Goal: Information Seeking & Learning: Learn about a topic

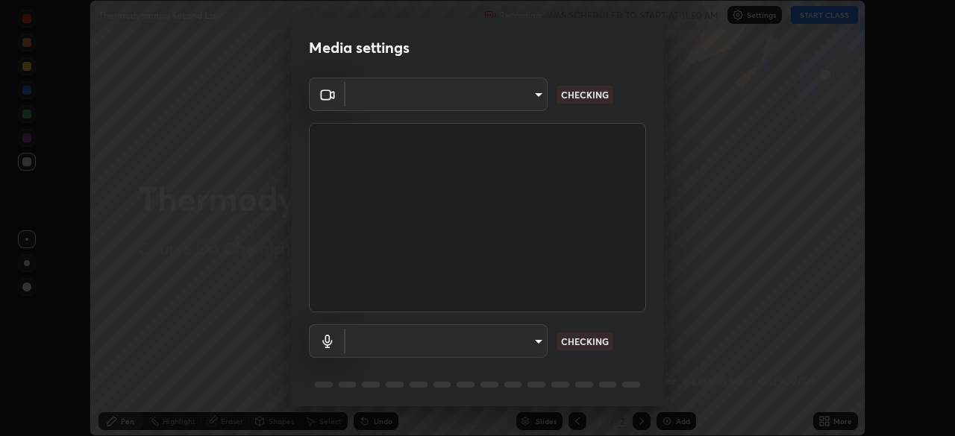
scroll to position [53, 0]
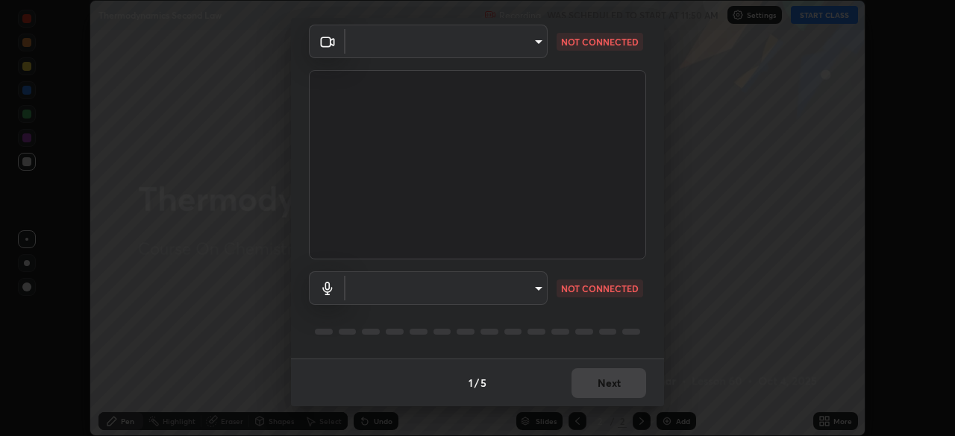
type input "1f9a14f4e709457ebf112205797e18a3e67481265364eba5019e6b99b7ce7553"
type input "default"
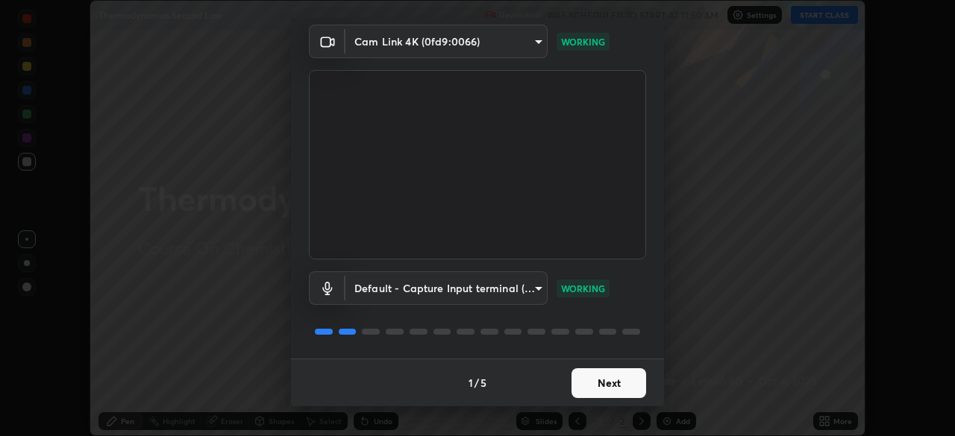
click at [602, 384] on button "Next" at bounding box center [608, 383] width 75 height 30
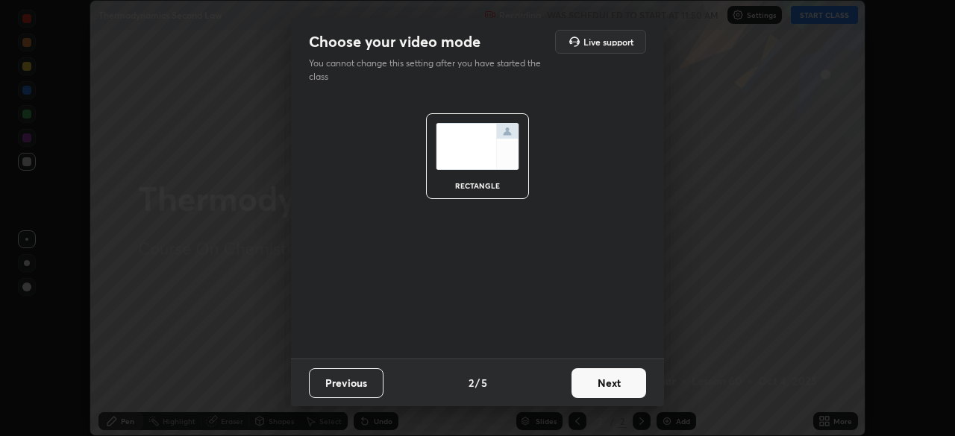
scroll to position [0, 0]
click at [606, 384] on button "Next" at bounding box center [608, 383] width 75 height 30
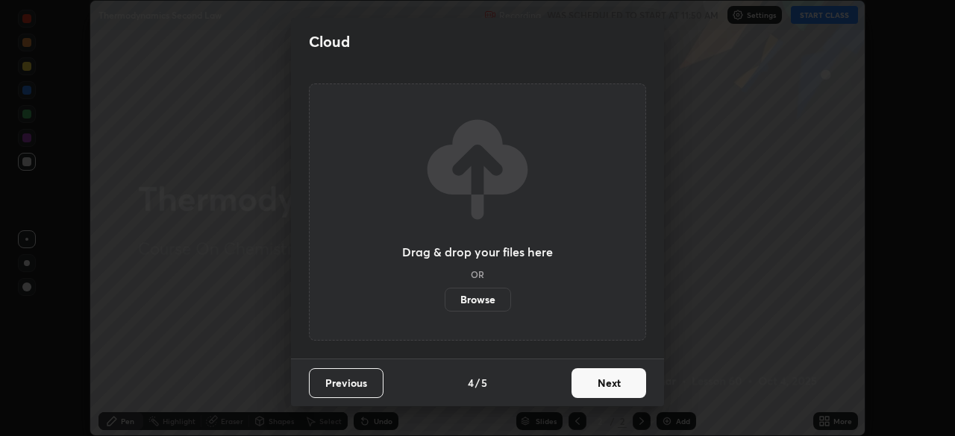
click at [610, 386] on button "Next" at bounding box center [608, 383] width 75 height 30
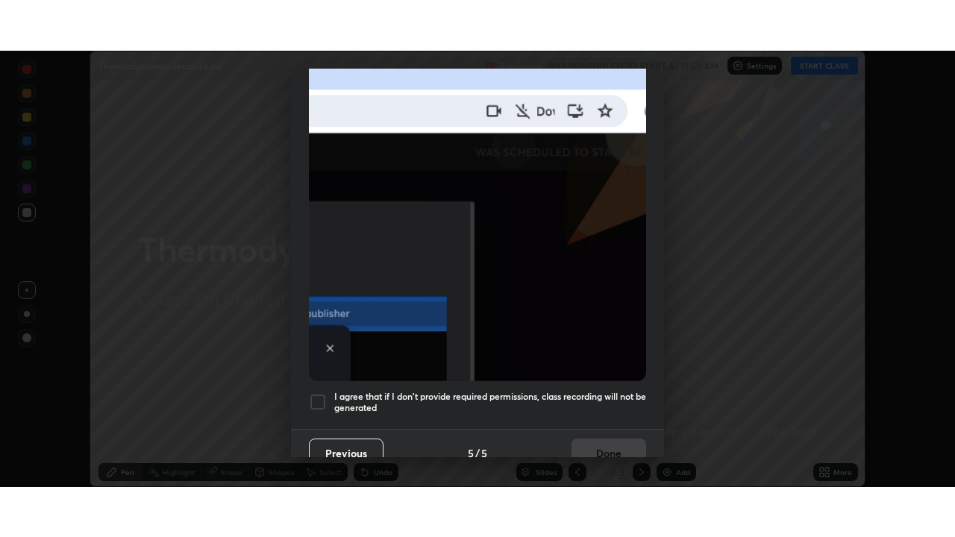
scroll to position [357, 0]
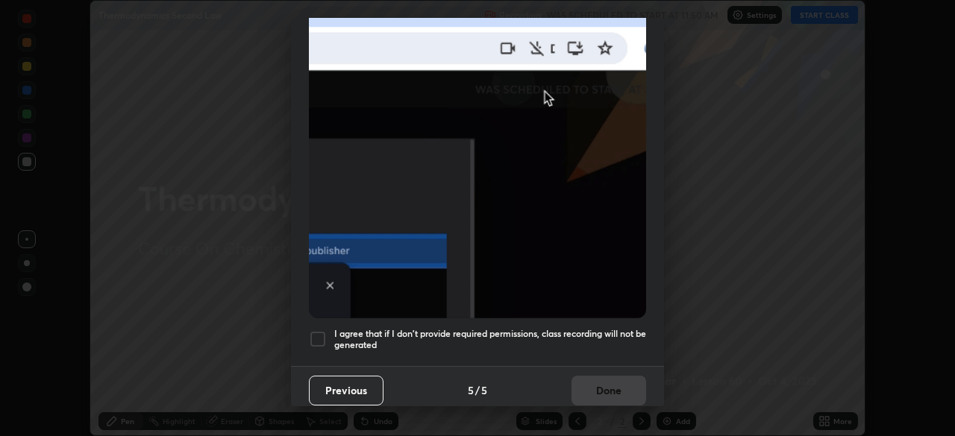
click at [311, 337] on div at bounding box center [318, 339] width 18 height 18
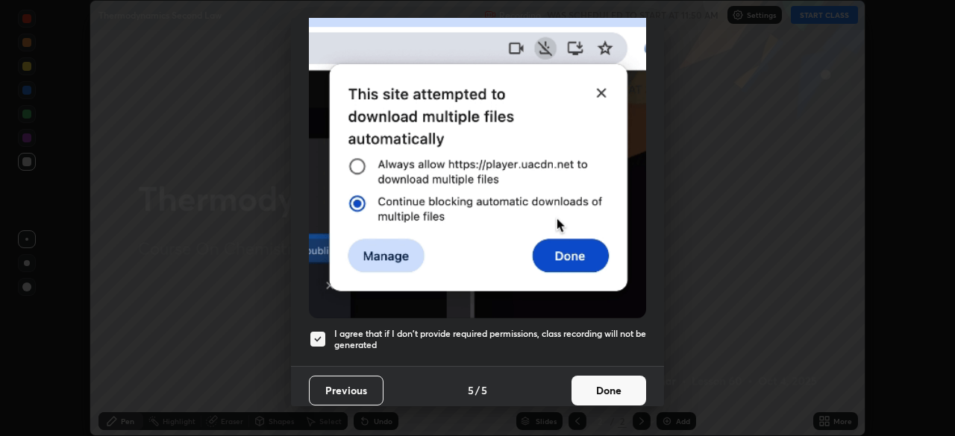
click at [586, 377] on button "Done" at bounding box center [608, 391] width 75 height 30
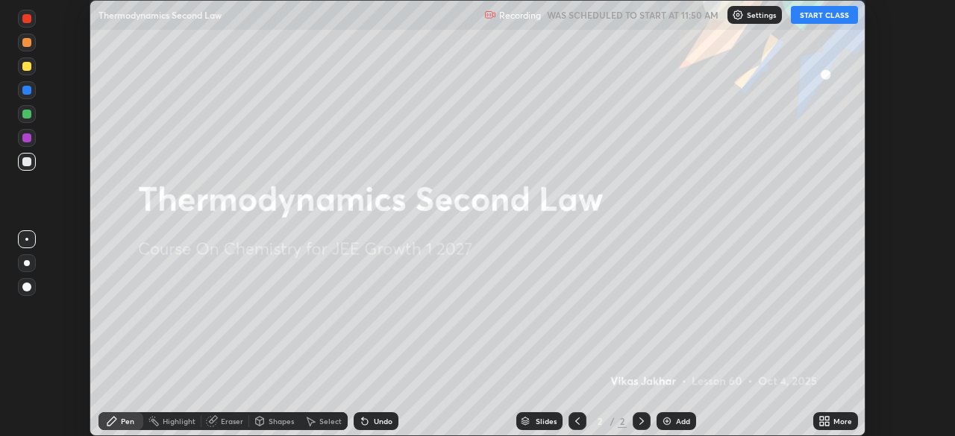
click at [825, 10] on button "START CLASS" at bounding box center [824, 15] width 67 height 18
click at [826, 420] on icon at bounding box center [827, 419] width 4 height 4
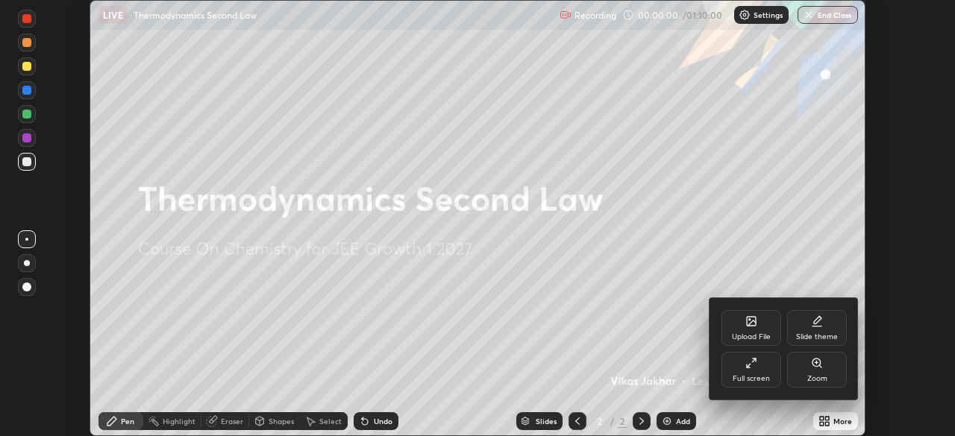
click at [768, 374] on div "Full screen" at bounding box center [751, 370] width 60 height 36
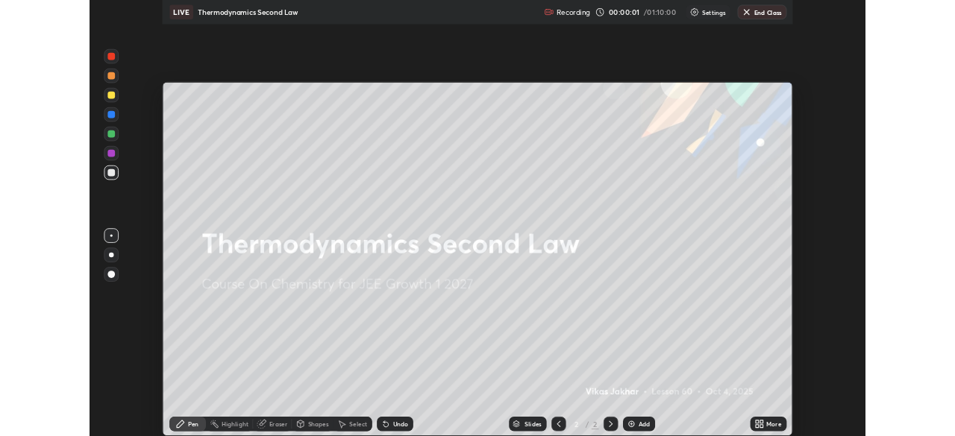
scroll to position [537, 955]
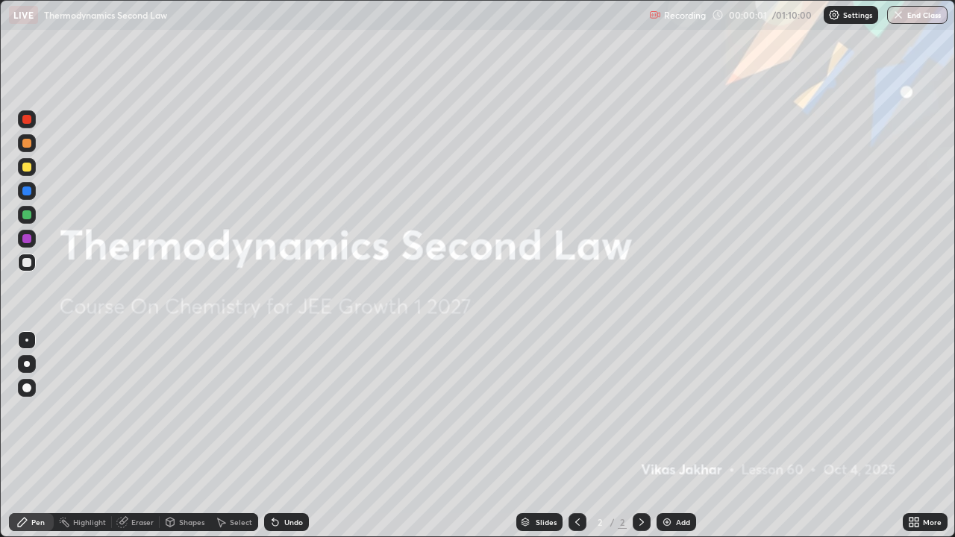
click at [676, 436] on div "Add" at bounding box center [683, 521] width 14 height 7
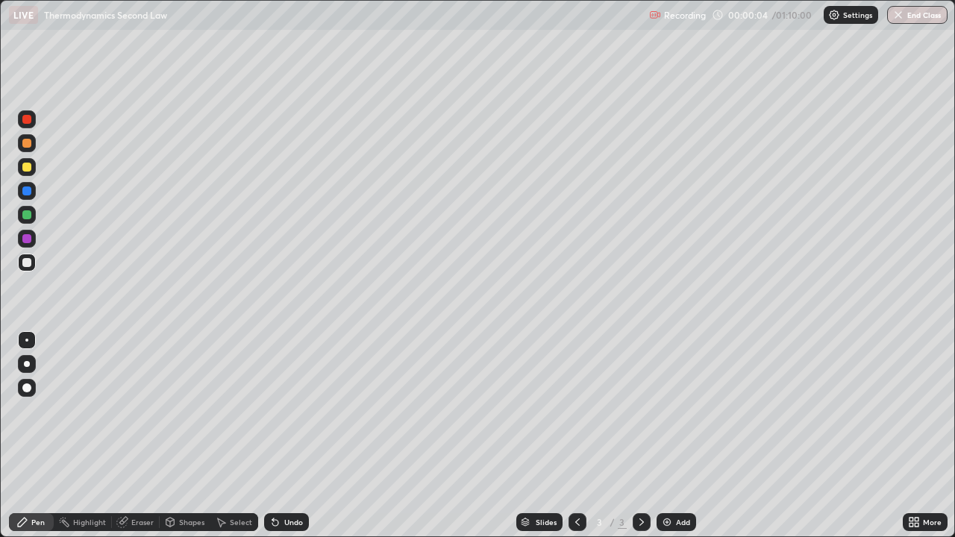
click at [30, 260] on div at bounding box center [26, 262] width 9 height 9
click at [27, 362] on div at bounding box center [27, 364] width 6 height 6
click at [27, 357] on div at bounding box center [27, 364] width 18 height 18
click at [32, 172] on div at bounding box center [27, 167] width 18 height 18
click at [31, 215] on div at bounding box center [26, 214] width 9 height 9
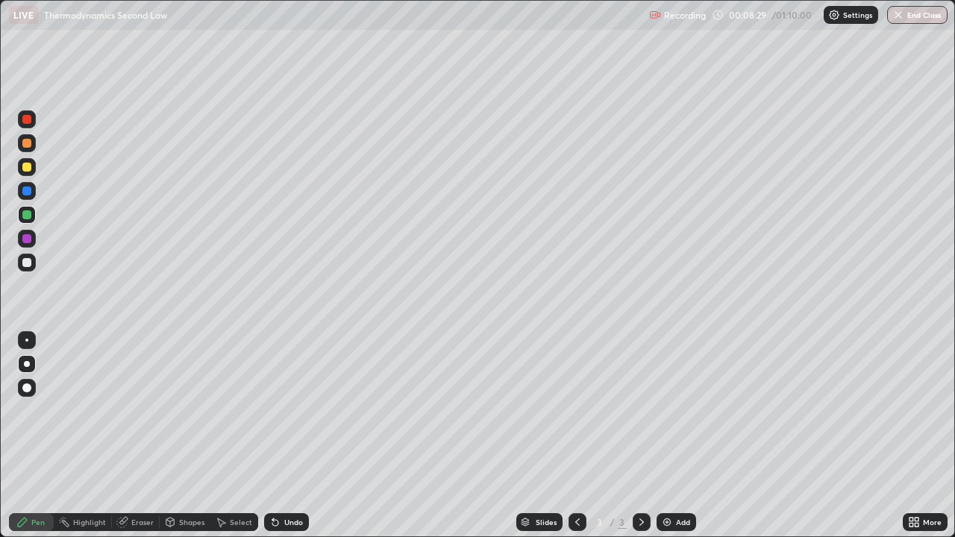
click at [670, 436] on img at bounding box center [667, 522] width 12 height 12
click at [30, 266] on div at bounding box center [27, 263] width 18 height 18
click at [667, 436] on img at bounding box center [667, 522] width 12 height 12
click at [129, 436] on div "Eraser" at bounding box center [136, 522] width 48 height 18
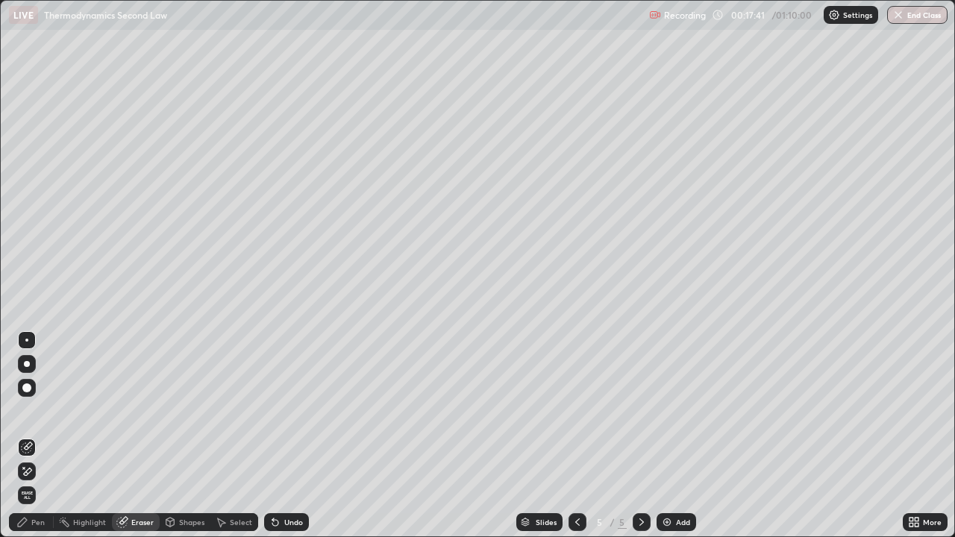
click at [38, 436] on div "Pen" at bounding box center [37, 521] width 13 height 7
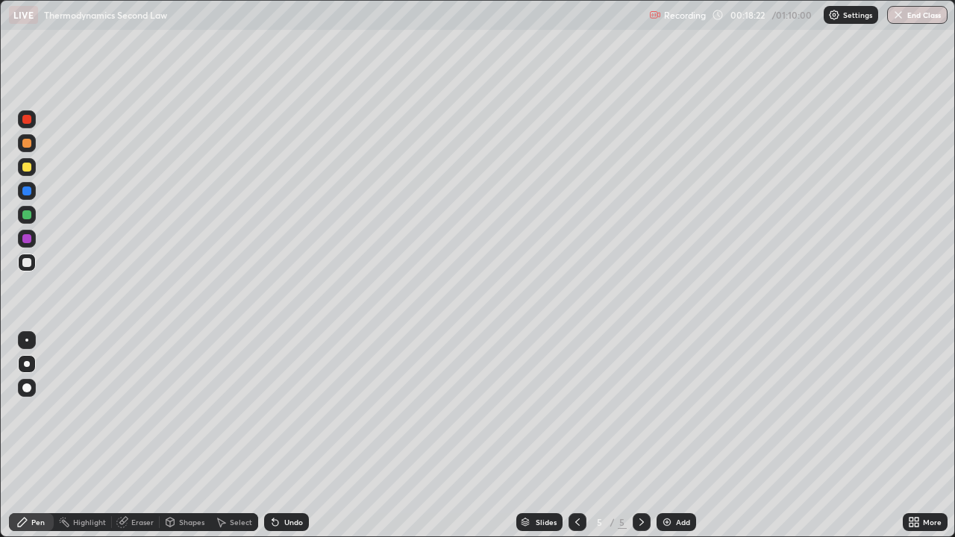
click at [147, 436] on div "Eraser" at bounding box center [142, 521] width 22 height 7
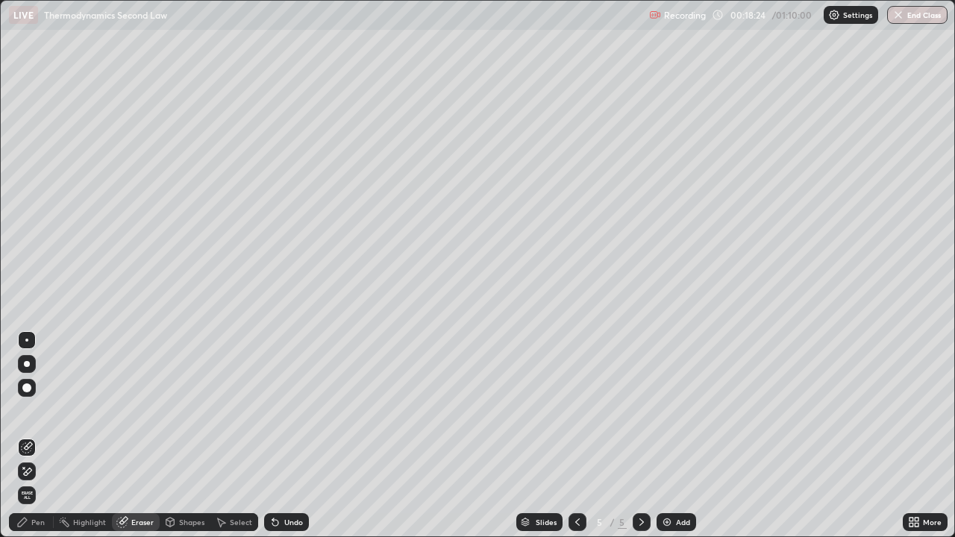
click at [45, 436] on div "Pen" at bounding box center [31, 522] width 45 height 18
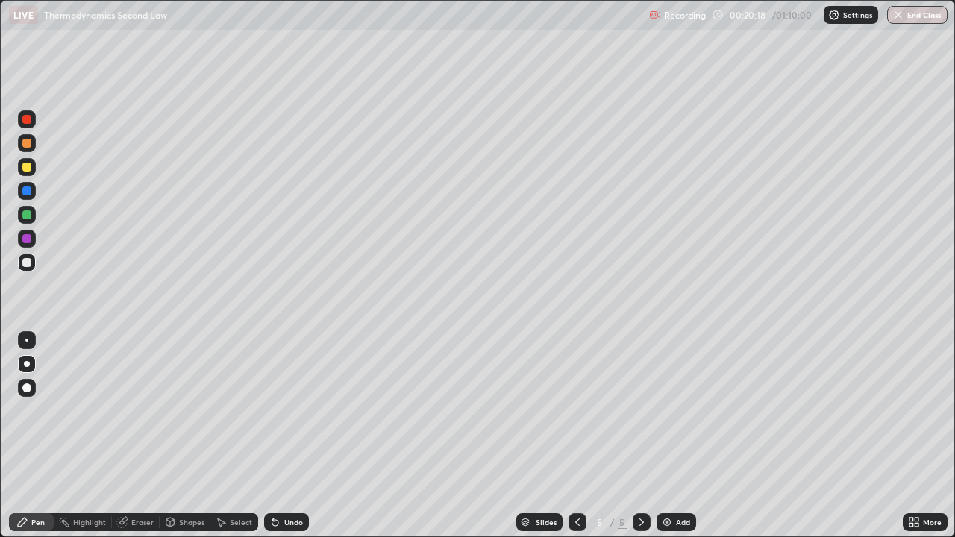
click at [150, 436] on div "Eraser" at bounding box center [142, 521] width 22 height 7
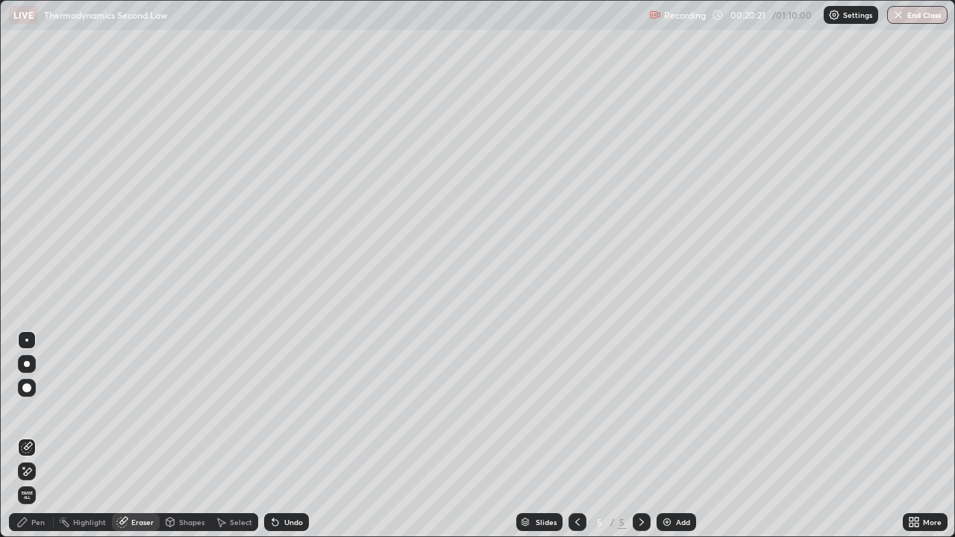
click at [48, 436] on div "Pen" at bounding box center [31, 522] width 45 height 18
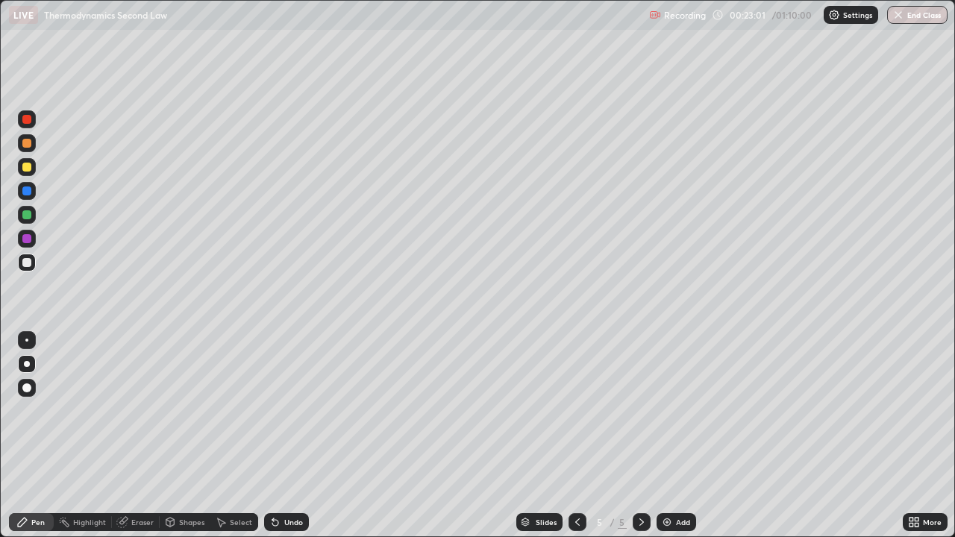
click at [29, 175] on div at bounding box center [27, 167] width 18 height 18
click at [678, 436] on div "Add" at bounding box center [683, 521] width 14 height 7
click at [30, 266] on div at bounding box center [27, 263] width 18 height 18
click at [28, 170] on div at bounding box center [26, 167] width 9 height 9
click at [676, 436] on div "Add" at bounding box center [683, 521] width 14 height 7
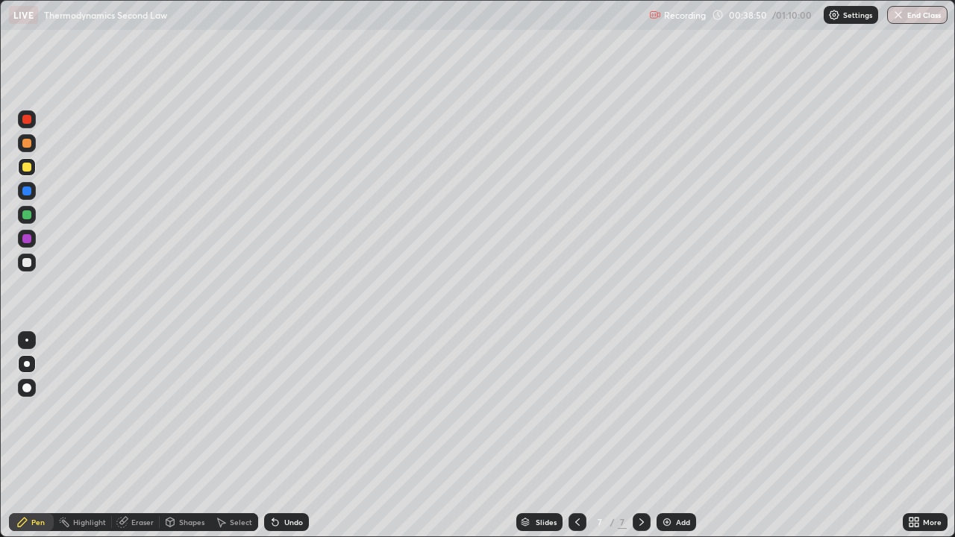
click at [145, 436] on div "Eraser" at bounding box center [142, 521] width 22 height 7
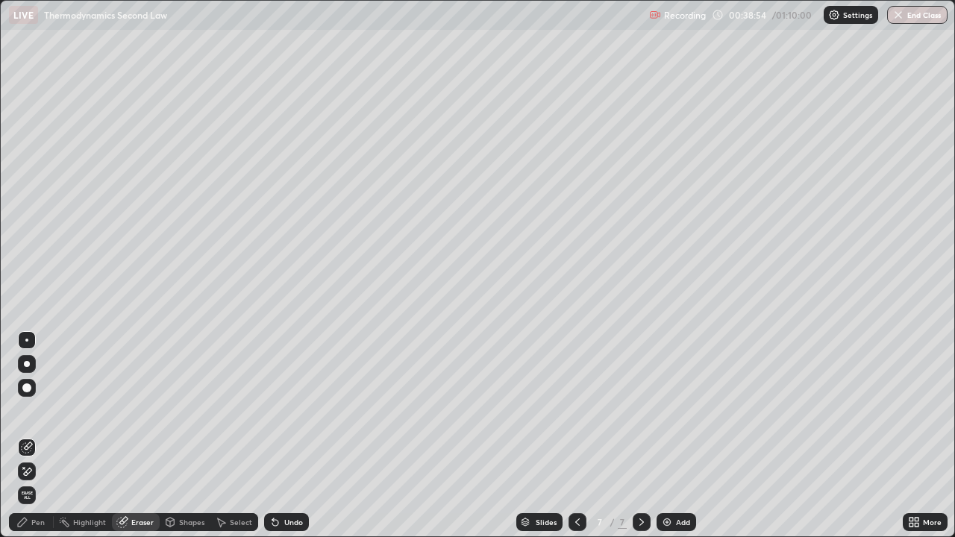
click at [41, 436] on div "Pen" at bounding box center [37, 521] width 13 height 7
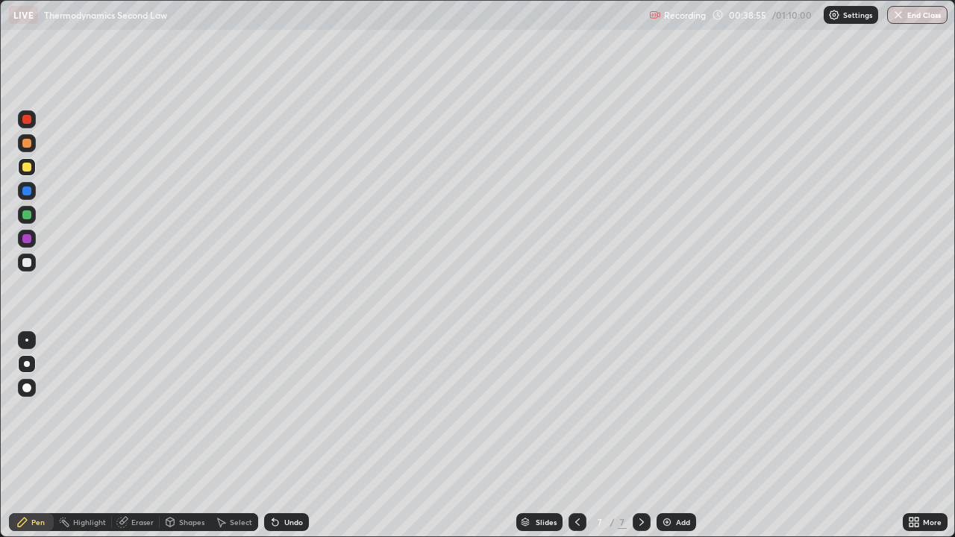
click at [28, 264] on div at bounding box center [26, 262] width 9 height 9
click at [670, 436] on img at bounding box center [667, 522] width 12 height 12
click at [122, 436] on icon at bounding box center [122, 523] width 10 height 10
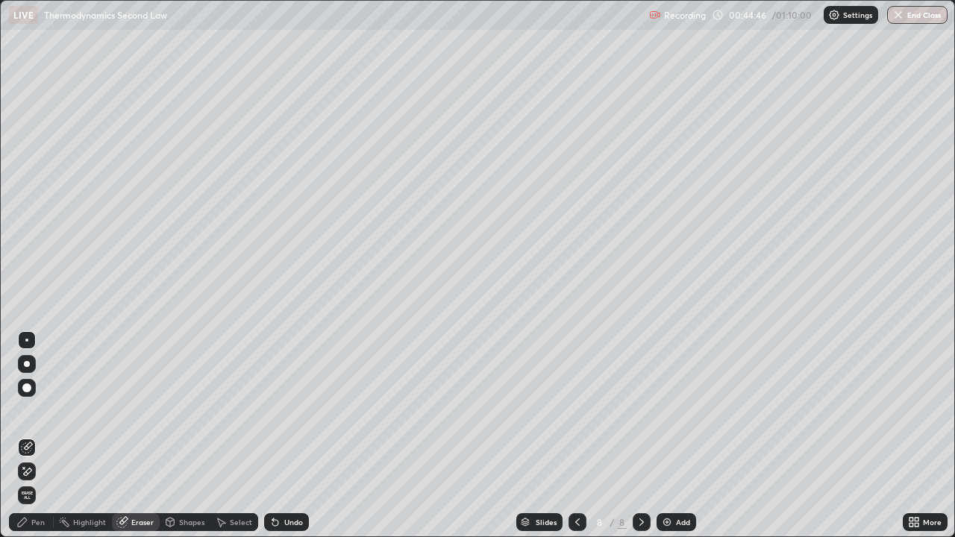
click at [31, 436] on div "Pen" at bounding box center [31, 522] width 45 height 18
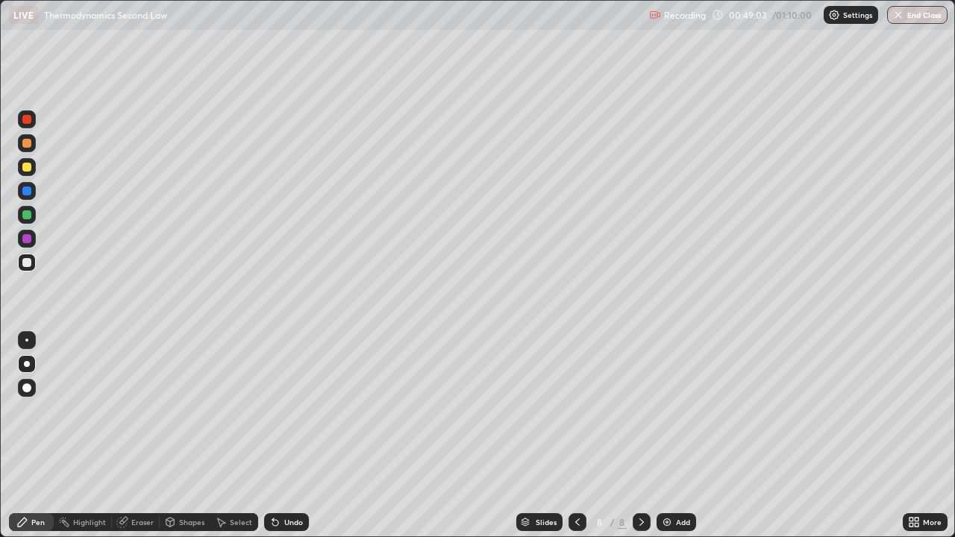
click at [136, 436] on div "Eraser" at bounding box center [142, 521] width 22 height 7
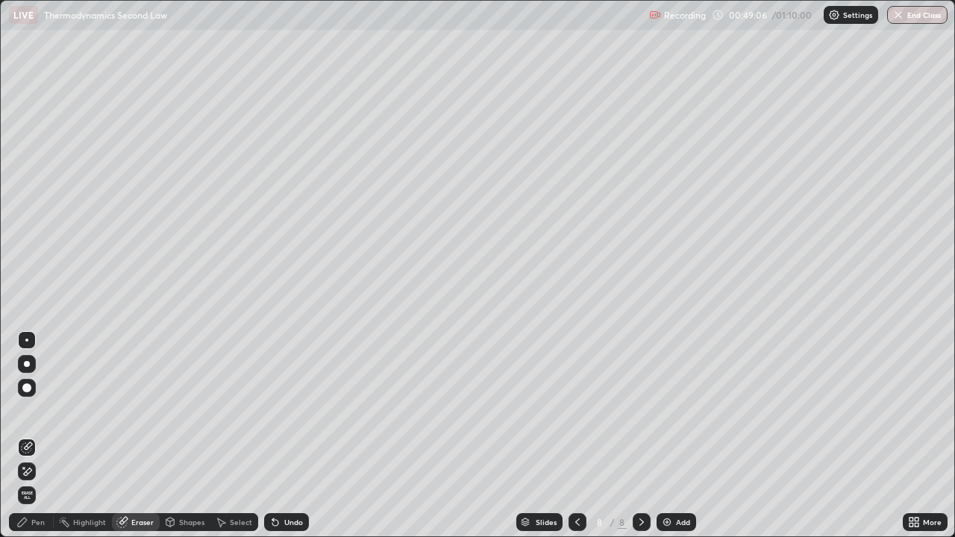
click at [41, 436] on div "Pen" at bounding box center [31, 522] width 45 height 18
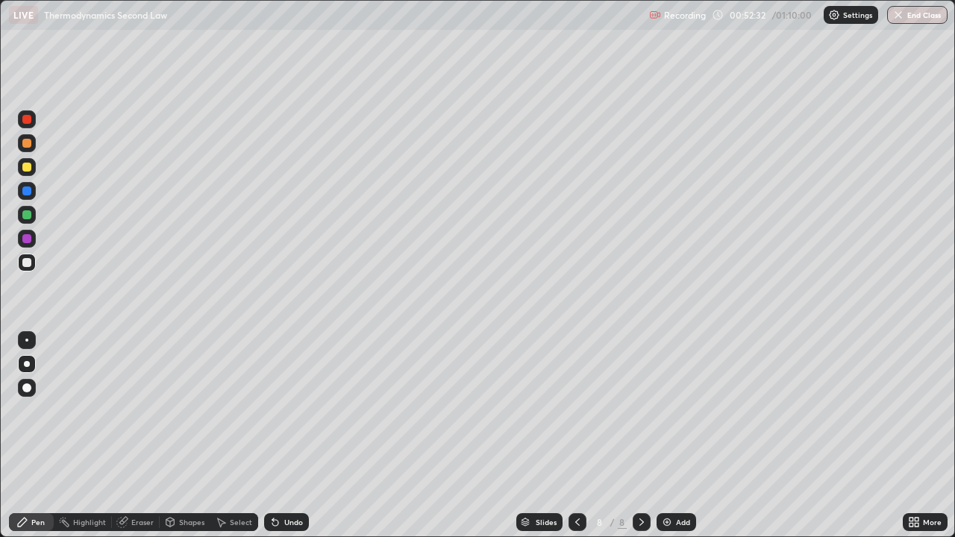
click at [182, 436] on div "Shapes" at bounding box center [191, 521] width 25 height 7
click at [151, 436] on div "Eraser" at bounding box center [142, 521] width 22 height 7
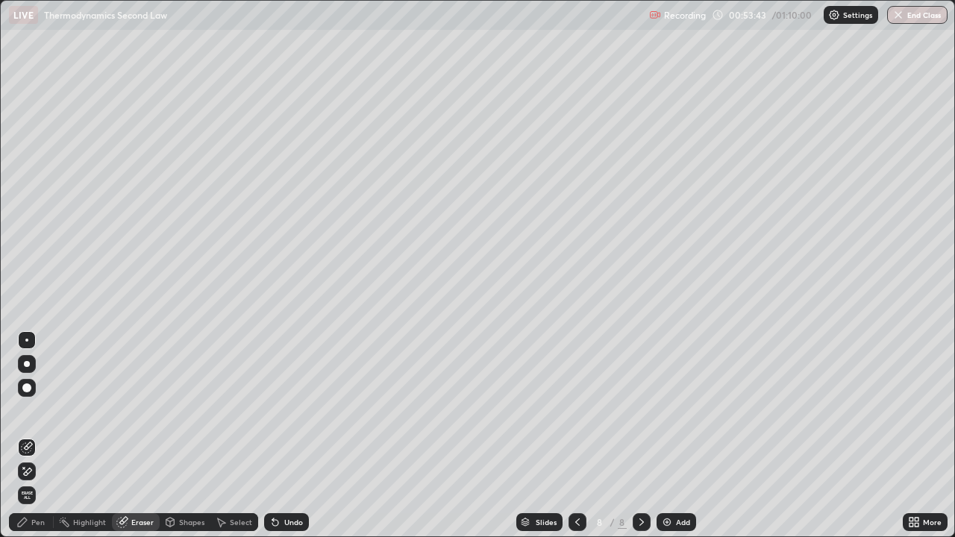
click at [926, 21] on button "End Class" at bounding box center [917, 15] width 60 height 18
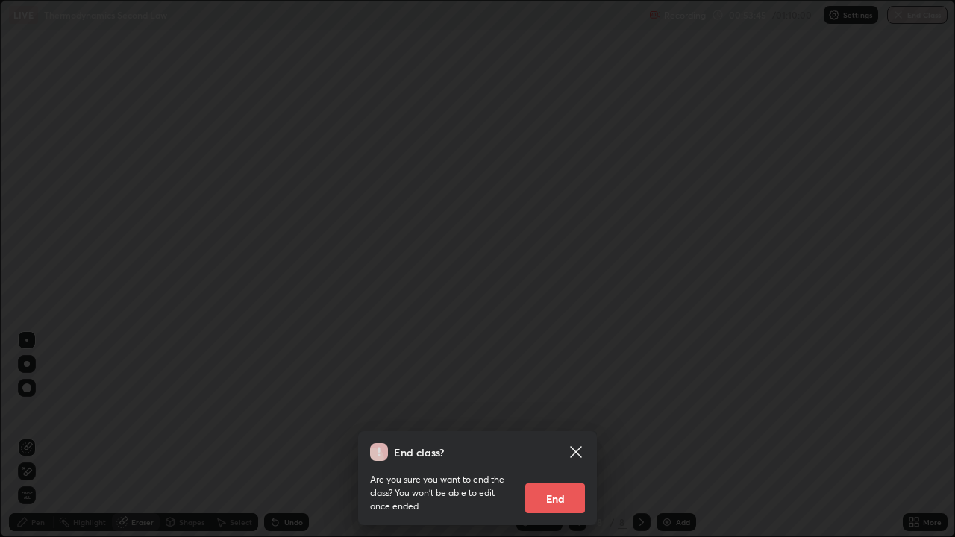
click at [569, 436] on button "End" at bounding box center [555, 498] width 60 height 30
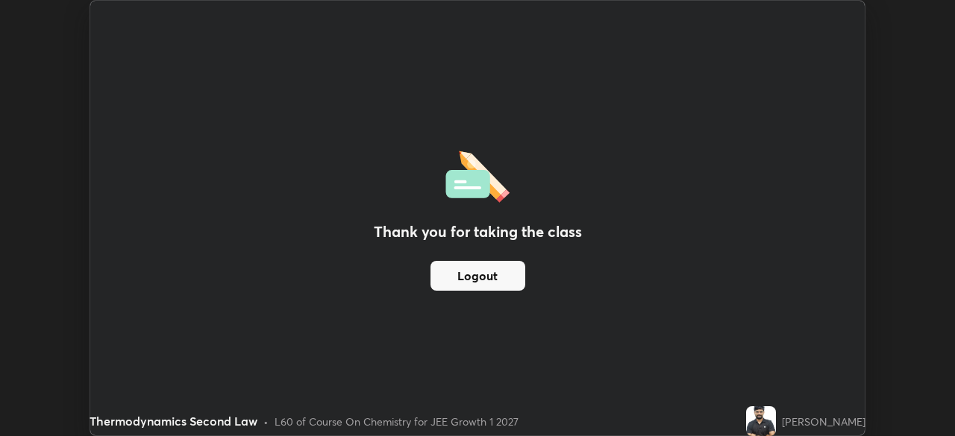
scroll to position [74141, 73623]
